Goal: Task Accomplishment & Management: Manage account settings

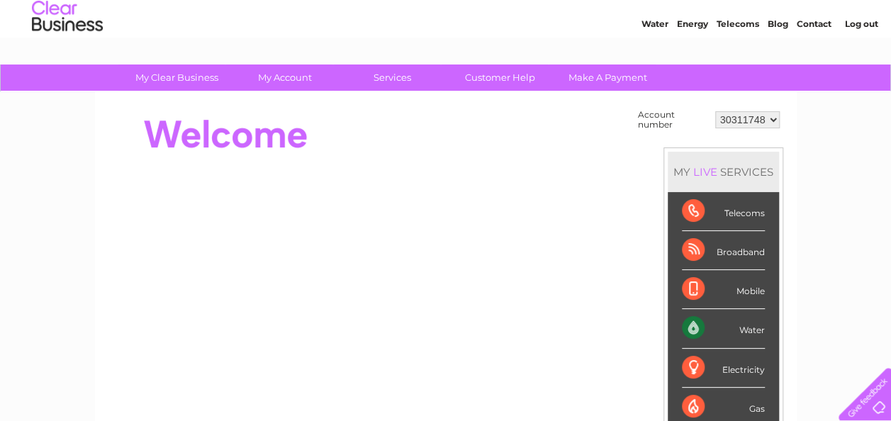
scroll to position [68, 0]
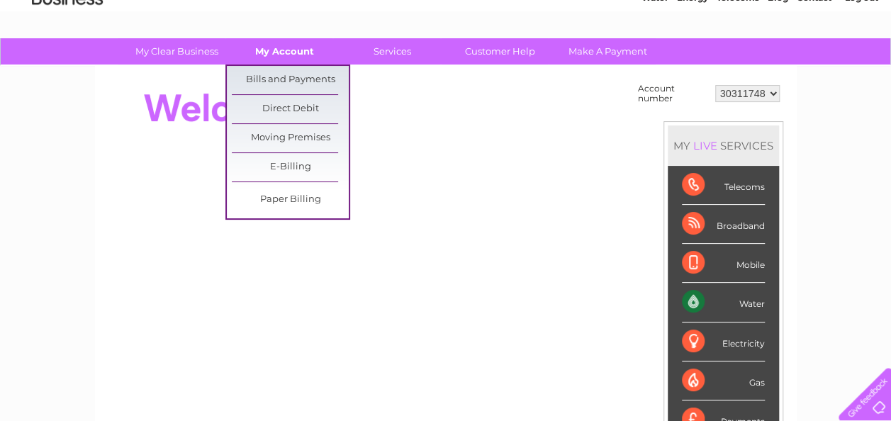
click at [293, 50] on link "My Account" at bounding box center [284, 51] width 117 height 26
click at [285, 80] on link "Bills and Payments" at bounding box center [290, 80] width 117 height 28
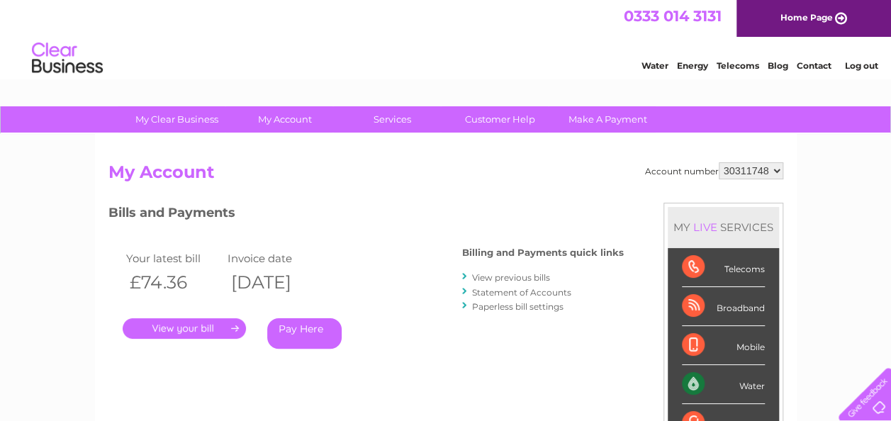
click at [162, 323] on link "." at bounding box center [184, 328] width 123 height 21
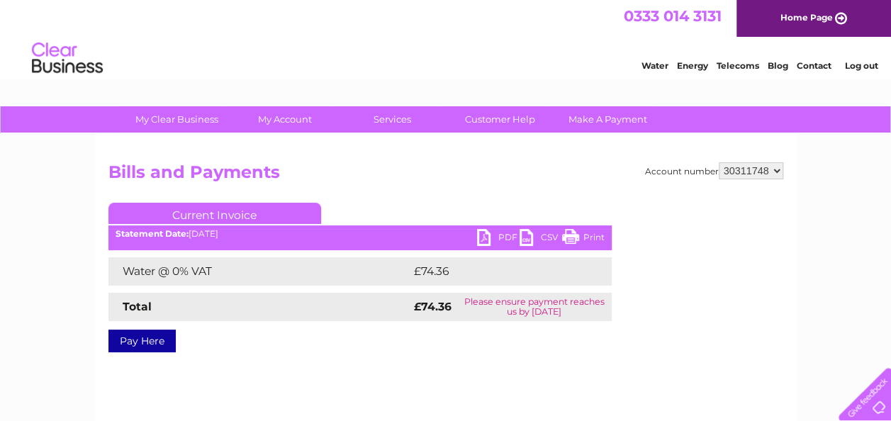
click at [501, 232] on link "PDF" at bounding box center [498, 239] width 43 height 21
click at [538, 45] on div "Water Energy Telecoms Blog Contact Log out" at bounding box center [445, 60] width 891 height 46
click at [778, 171] on select "30311748 30311751 30322136" at bounding box center [750, 170] width 64 height 17
select select "30322136"
click at [718, 162] on select "30311748 30311751 30322136" at bounding box center [750, 170] width 64 height 17
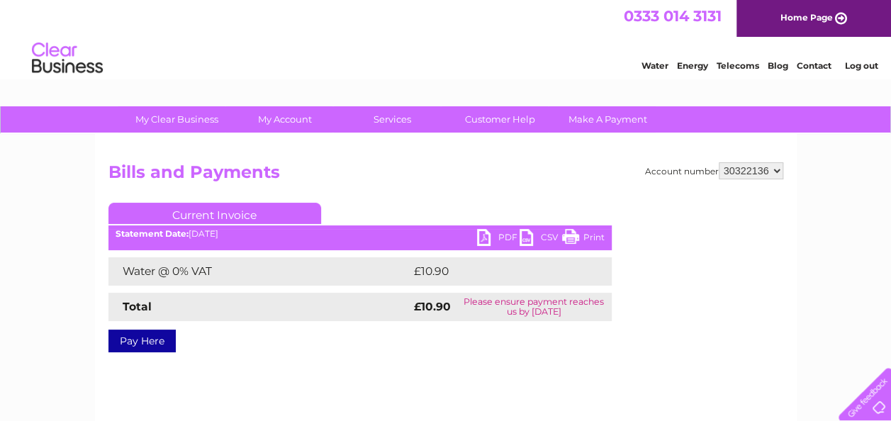
click at [494, 235] on link "PDF" at bounding box center [498, 239] width 43 height 21
